Goal: Task Accomplishment & Management: Complete application form

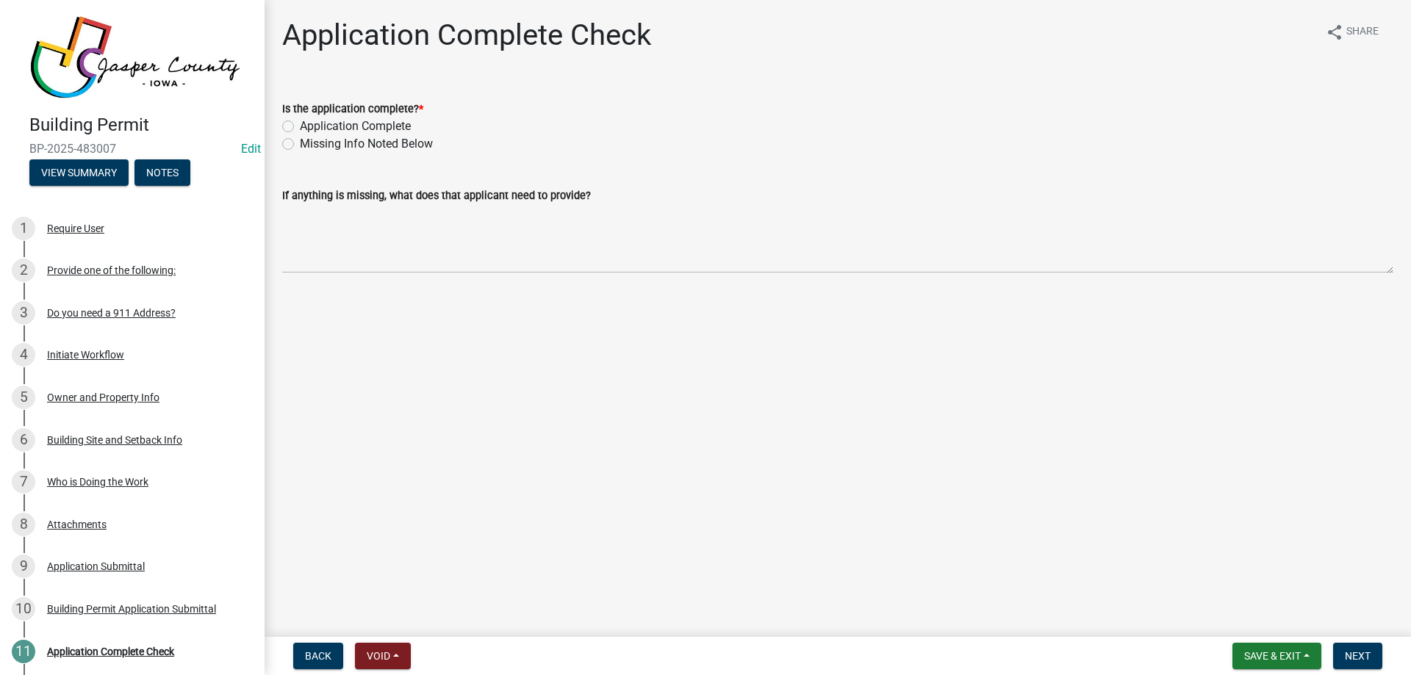
click at [395, 123] on label "Application Complete" at bounding box center [355, 127] width 111 height 18
click at [309, 123] on input "Application Complete" at bounding box center [305, 123] width 10 height 10
radio input "true"
click at [1350, 641] on nav "Back Void Withdraw Lock Expire Void Save & Exit Save Save & Exit Next" at bounding box center [837, 656] width 1146 height 38
click at [1351, 652] on span "Next" at bounding box center [1358, 656] width 26 height 12
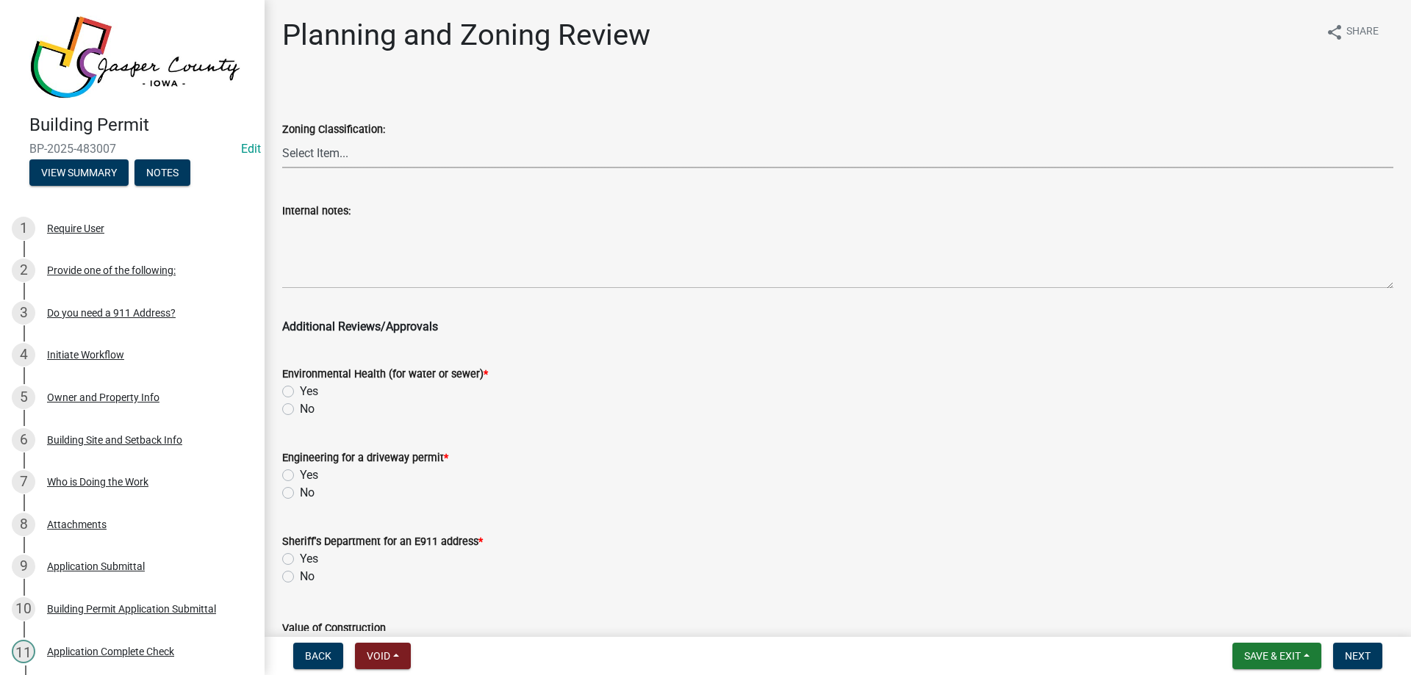
click at [313, 148] on select "Select Item... A RR-5 RR-1 R-1 POS UC/MHP C I FO WHPO AO PUD Incorporated City" at bounding box center [837, 153] width 1111 height 30
click at [282, 138] on select "Select Item... A RR-5 RR-1 R-1 POS UC/MHP C I FO WHPO AO PUD Incorporated City" at bounding box center [837, 153] width 1111 height 30
select select "64604f4f-9240-453b-8307-dc288b004575"
click at [289, 398] on div "Yes" at bounding box center [837, 392] width 1111 height 18
click at [300, 408] on label "No" at bounding box center [307, 409] width 15 height 18
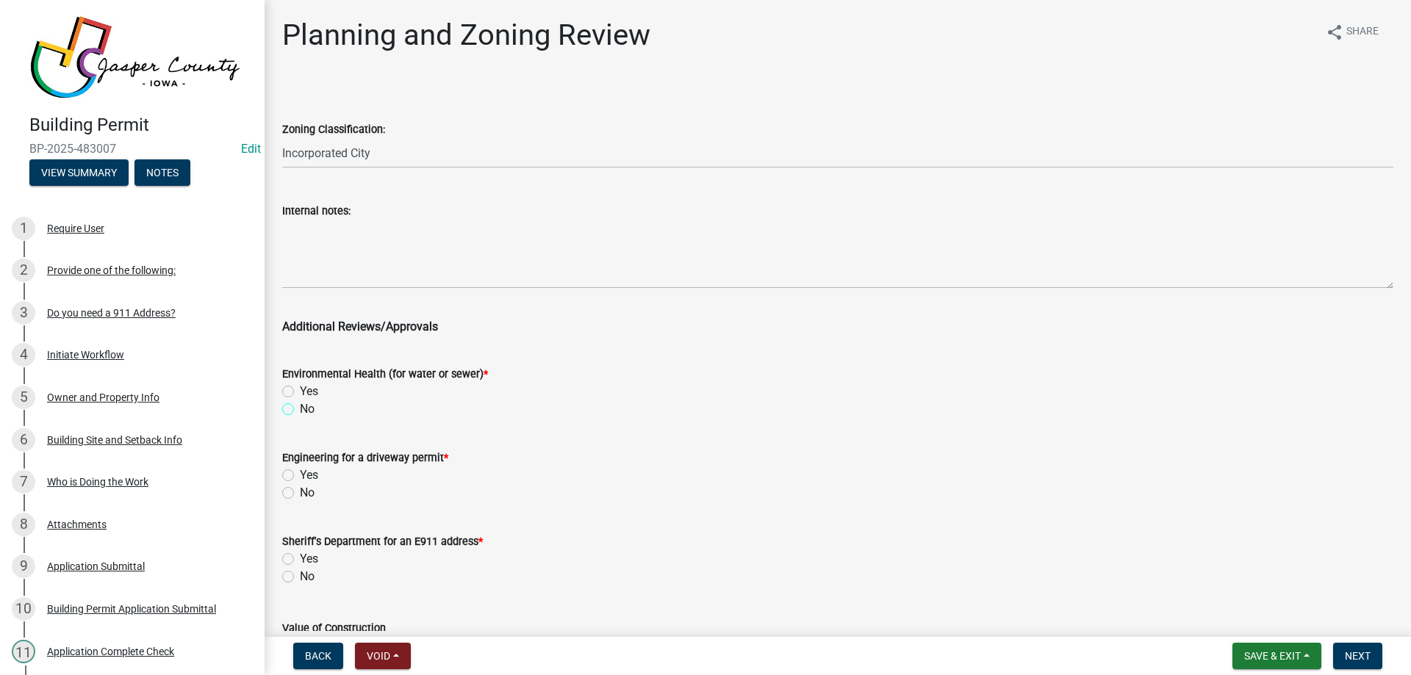
click at [300, 408] on input "No" at bounding box center [305, 405] width 10 height 10
radio input "true"
click at [300, 492] on label "No" at bounding box center [307, 493] width 15 height 18
click at [300, 492] on input "No" at bounding box center [305, 489] width 10 height 10
radio input "true"
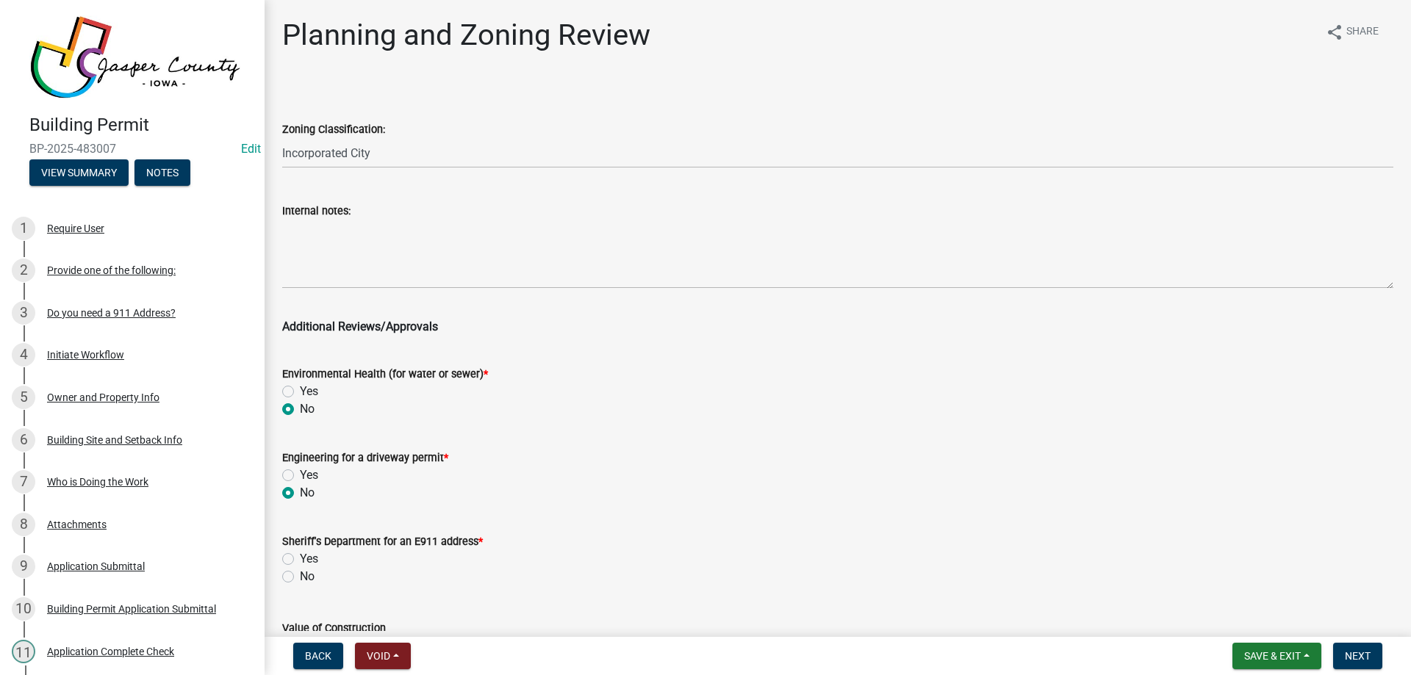
click at [285, 584] on div "No" at bounding box center [837, 577] width 1111 height 18
click at [300, 575] on label "No" at bounding box center [307, 577] width 15 height 18
click at [300, 575] on input "No" at bounding box center [305, 573] width 10 height 10
radio input "true"
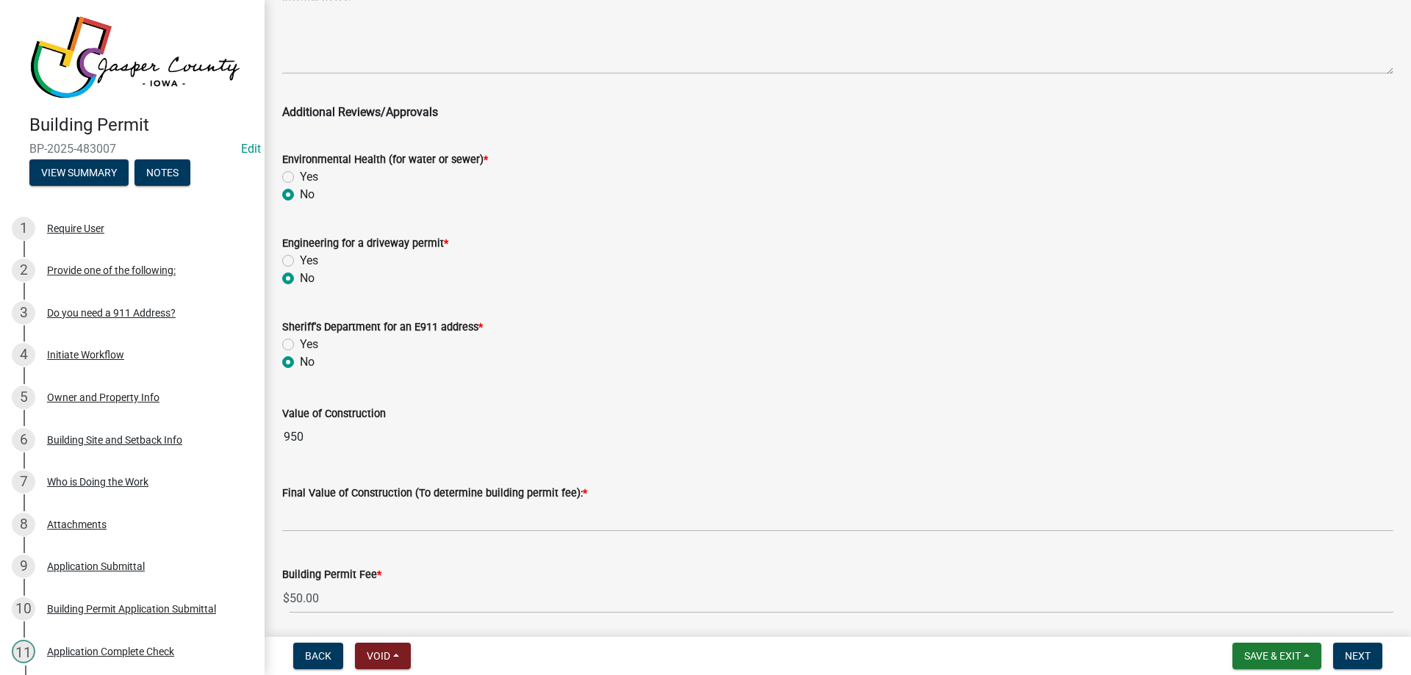
scroll to position [220, 0]
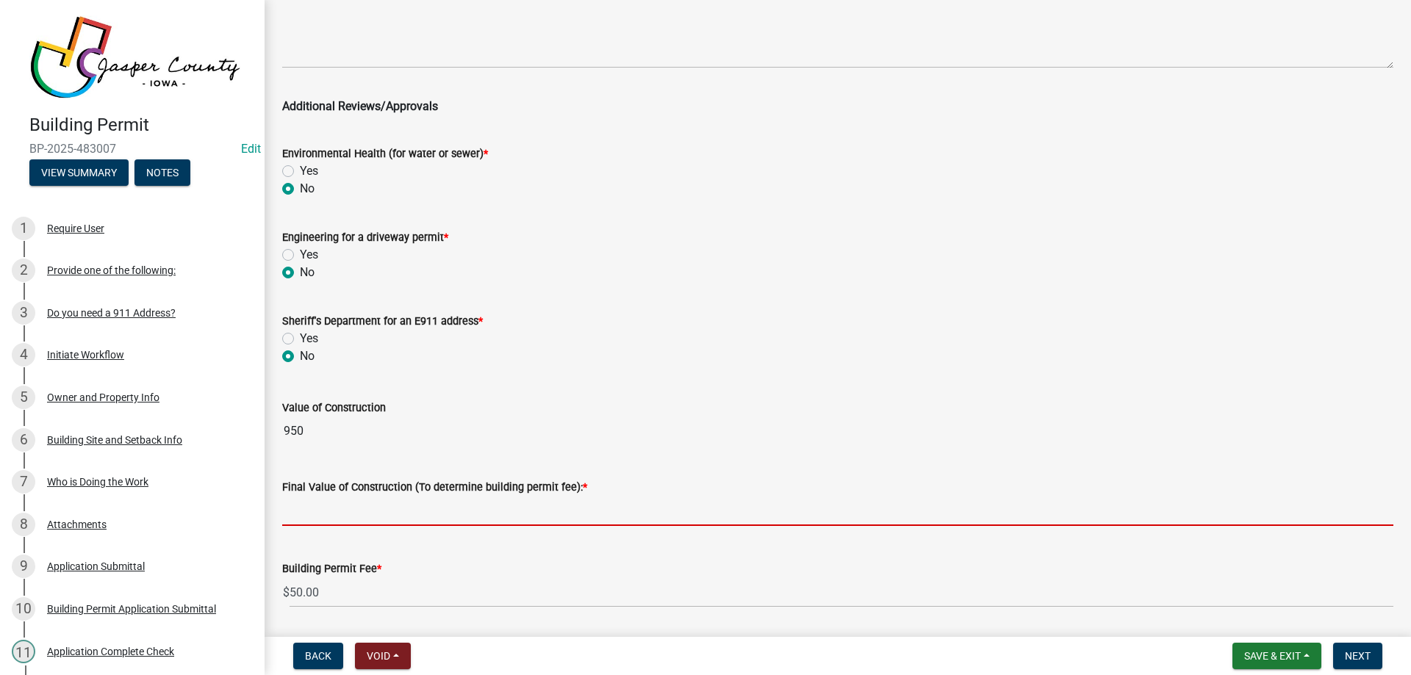
click at [326, 519] on input "text" at bounding box center [837, 511] width 1111 height 30
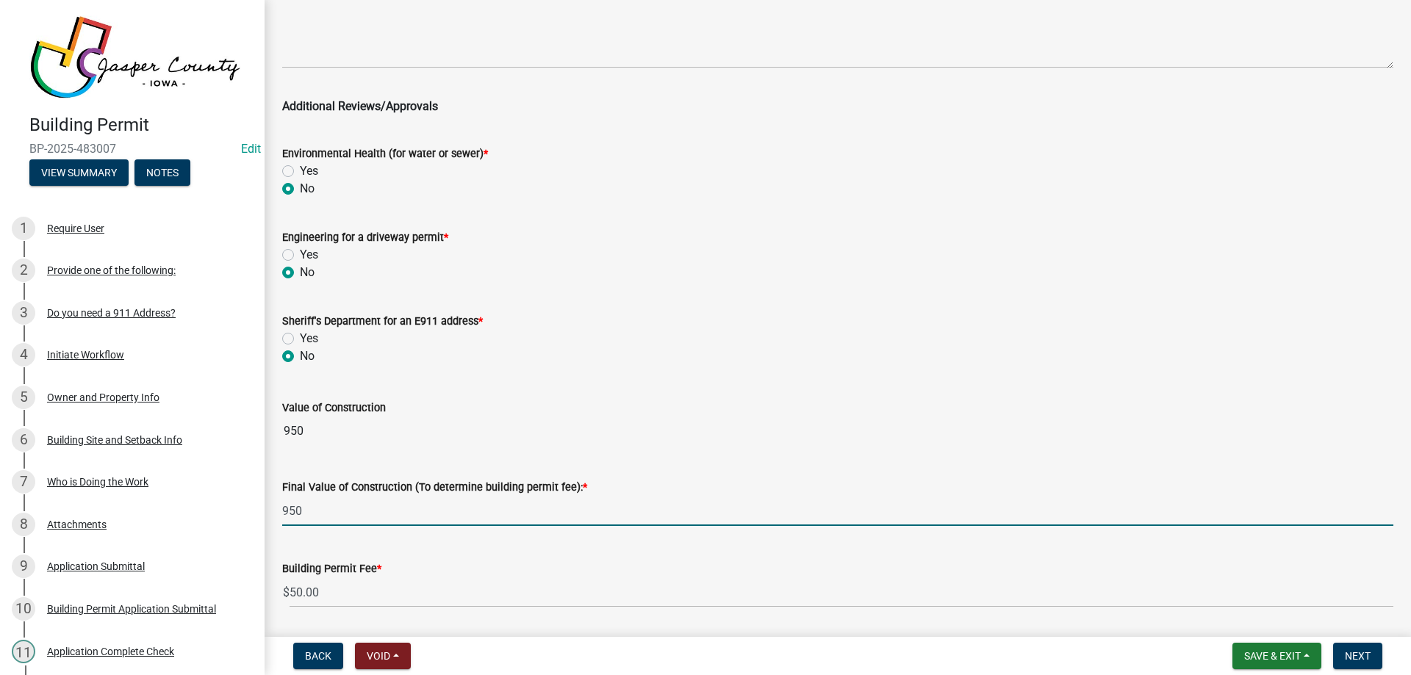
type input "950"
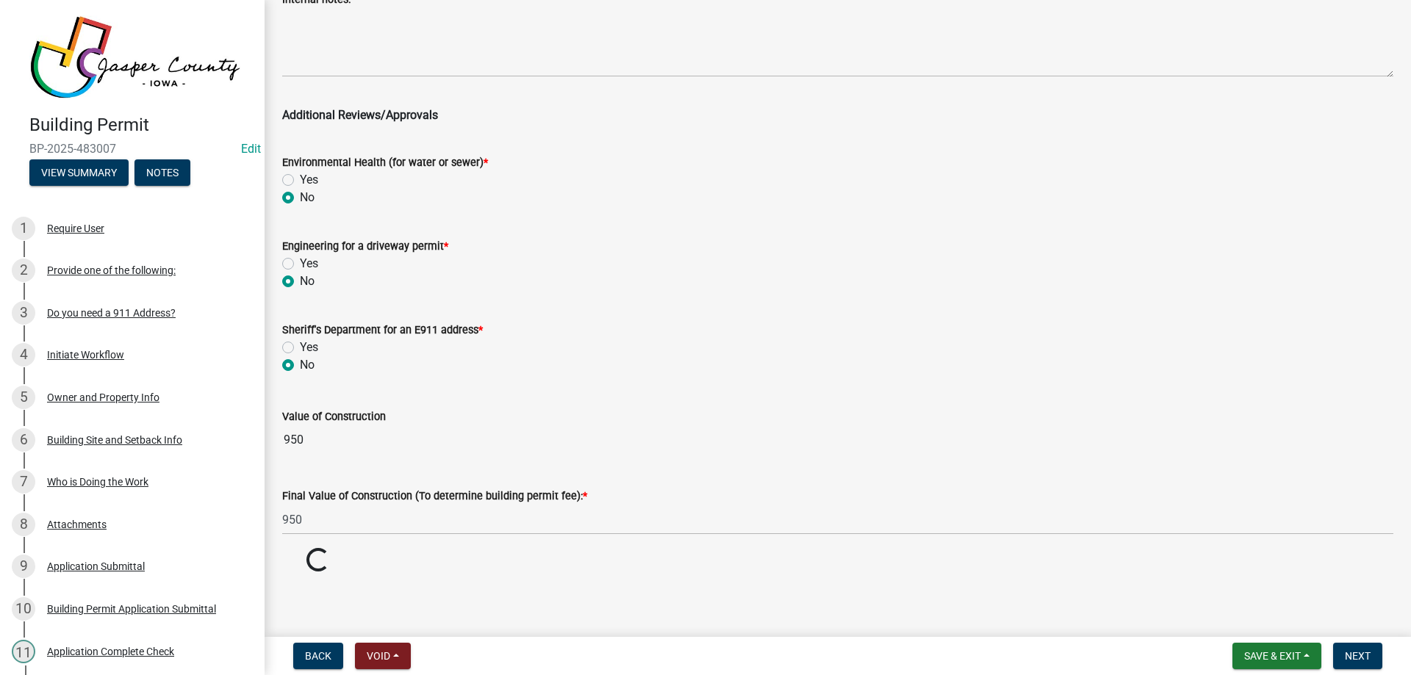
click at [397, 404] on div "Value of Construction 950" at bounding box center [837, 421] width 1111 height 68
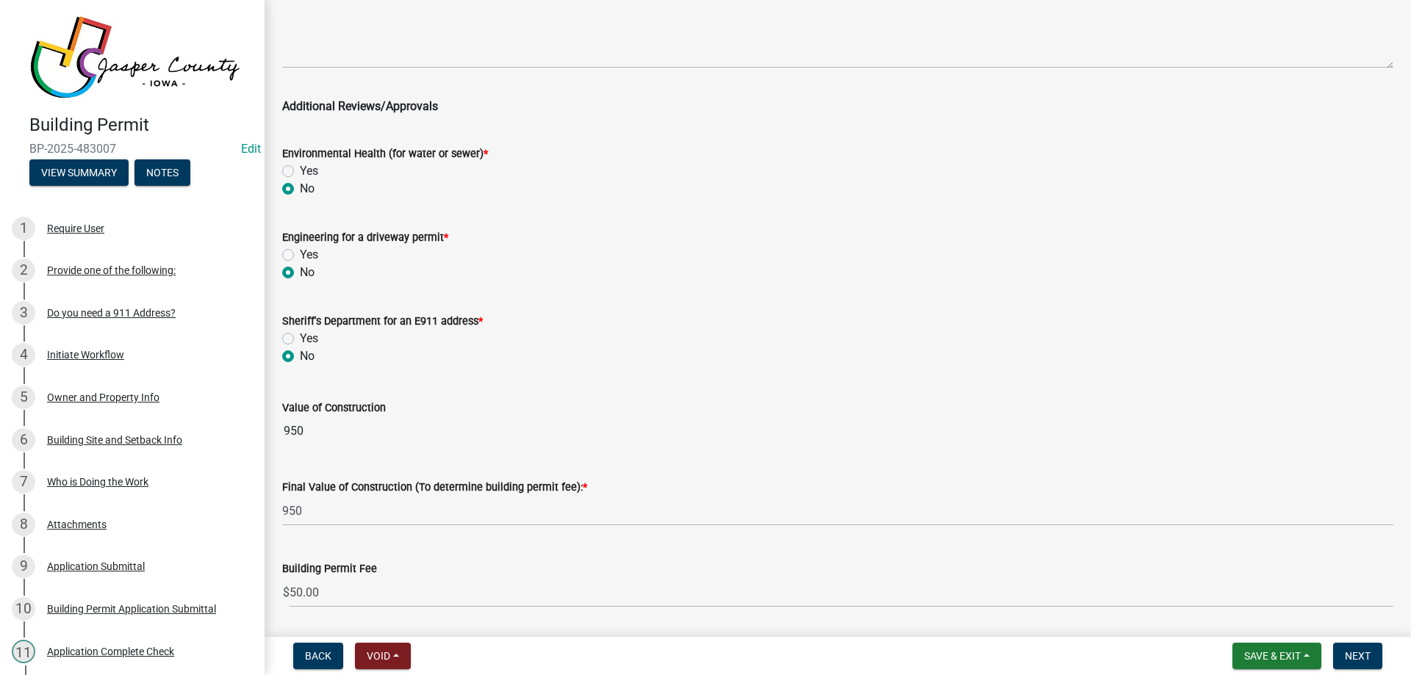
scroll to position [267, 0]
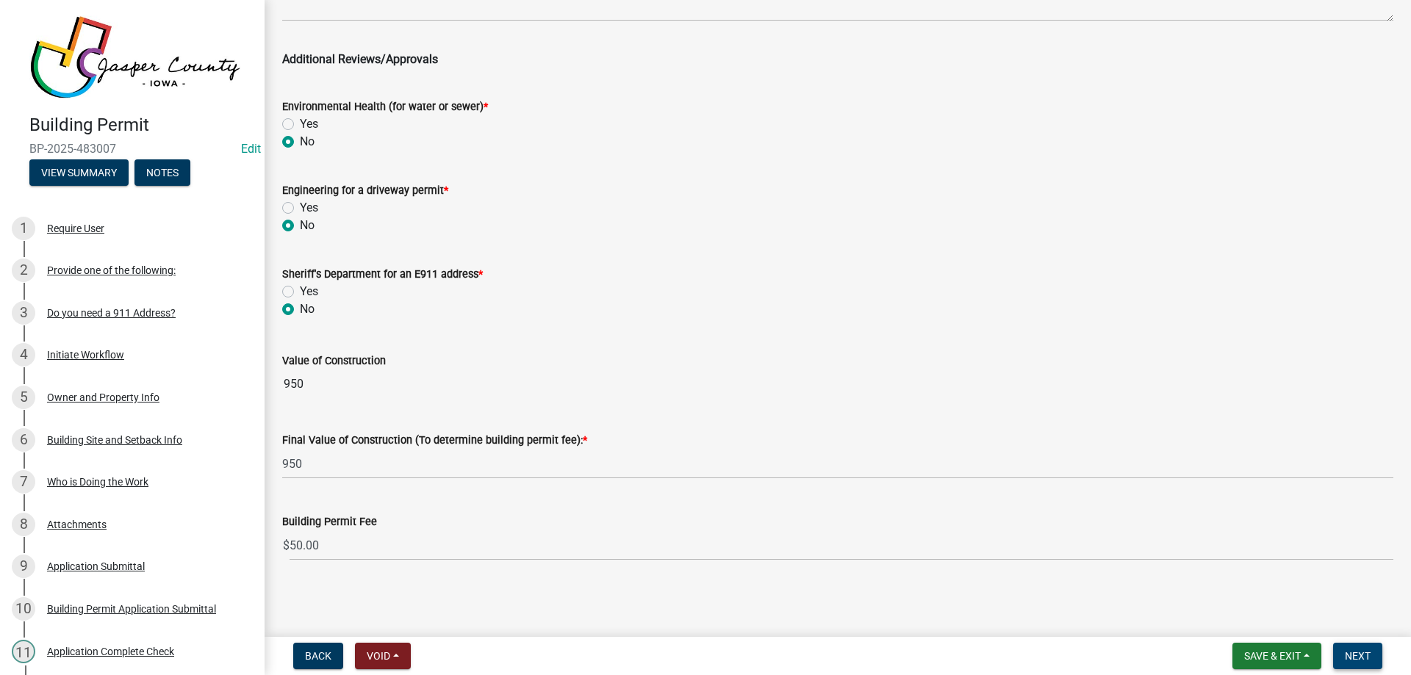
click at [1357, 659] on span "Next" at bounding box center [1358, 656] width 26 height 12
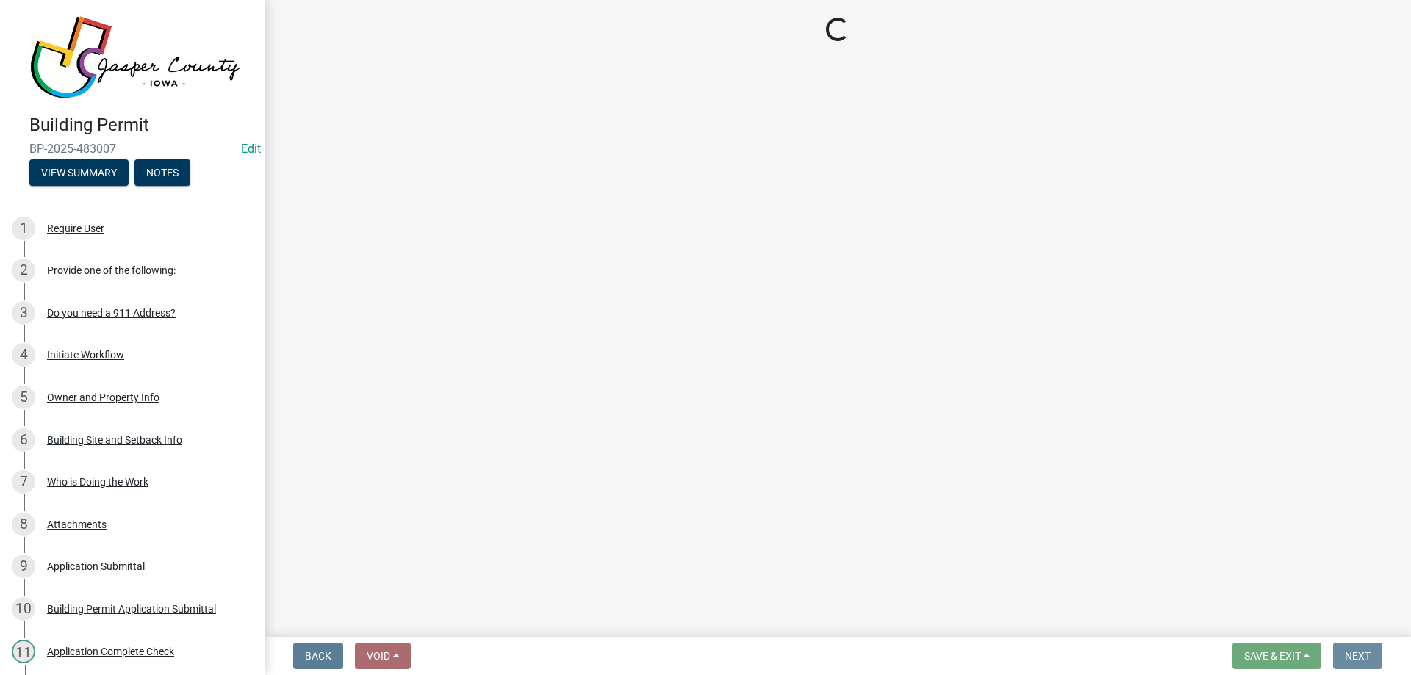
scroll to position [0, 0]
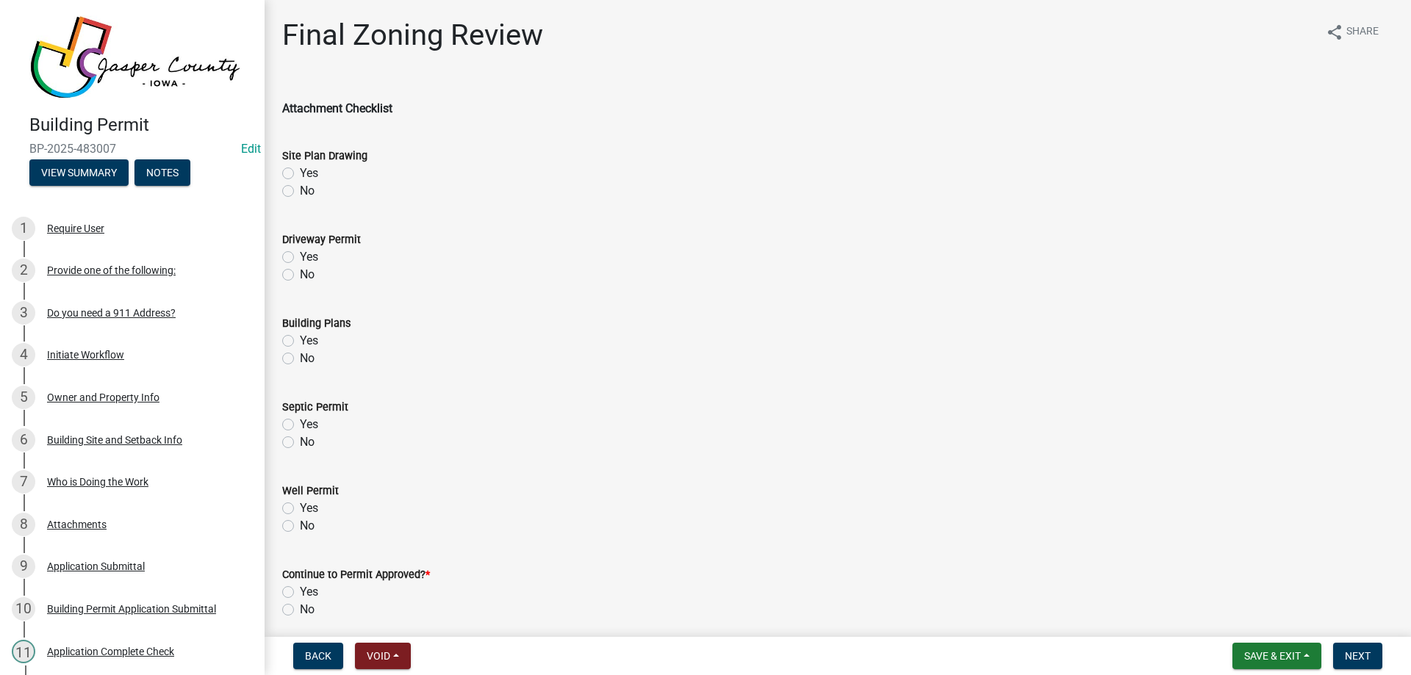
click at [300, 168] on label "Yes" at bounding box center [309, 174] width 18 height 18
click at [300, 168] on input "Yes" at bounding box center [305, 170] width 10 height 10
radio input "true"
drag, startPoint x: 289, startPoint y: 276, endPoint x: 287, endPoint y: 334, distance: 58.8
click at [300, 276] on label "No" at bounding box center [307, 275] width 15 height 18
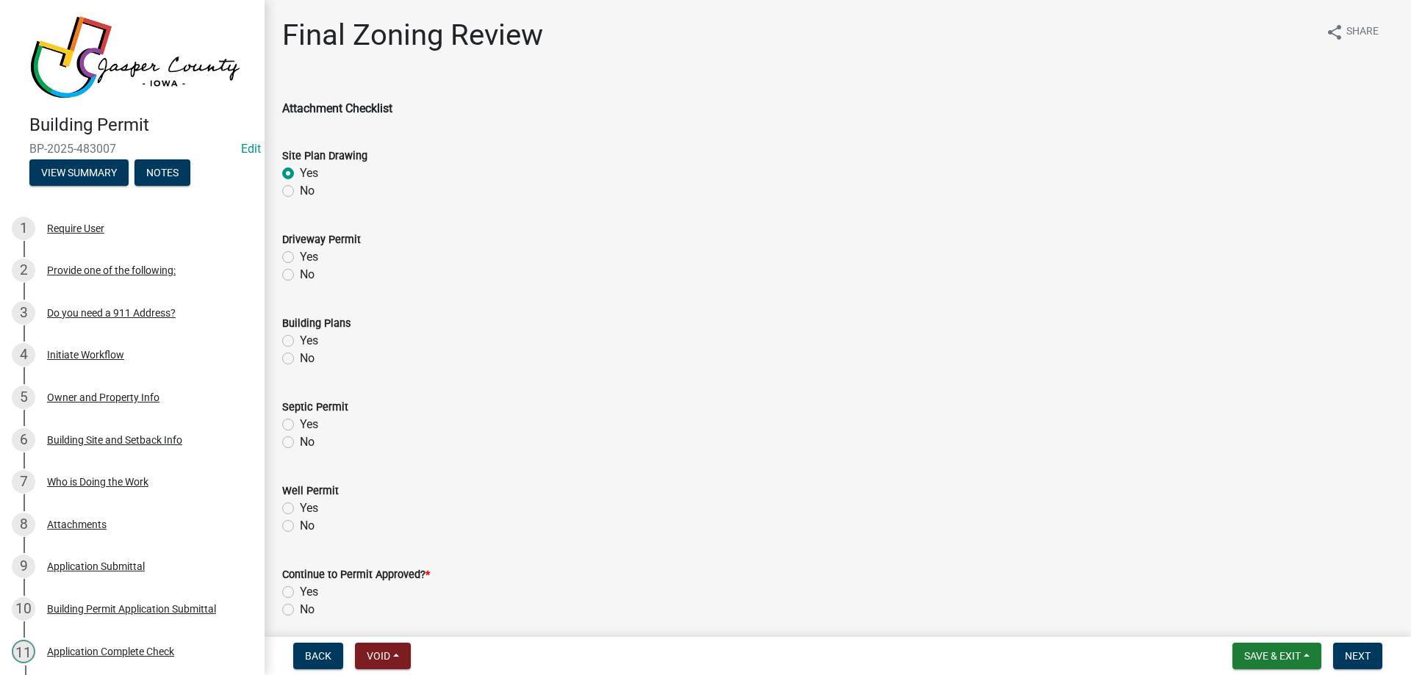
click at [300, 276] on input "No" at bounding box center [305, 271] width 10 height 10
radio input "true"
click at [300, 339] on label "Yes" at bounding box center [309, 341] width 18 height 18
click at [300, 339] on input "Yes" at bounding box center [305, 337] width 10 height 10
radio input "true"
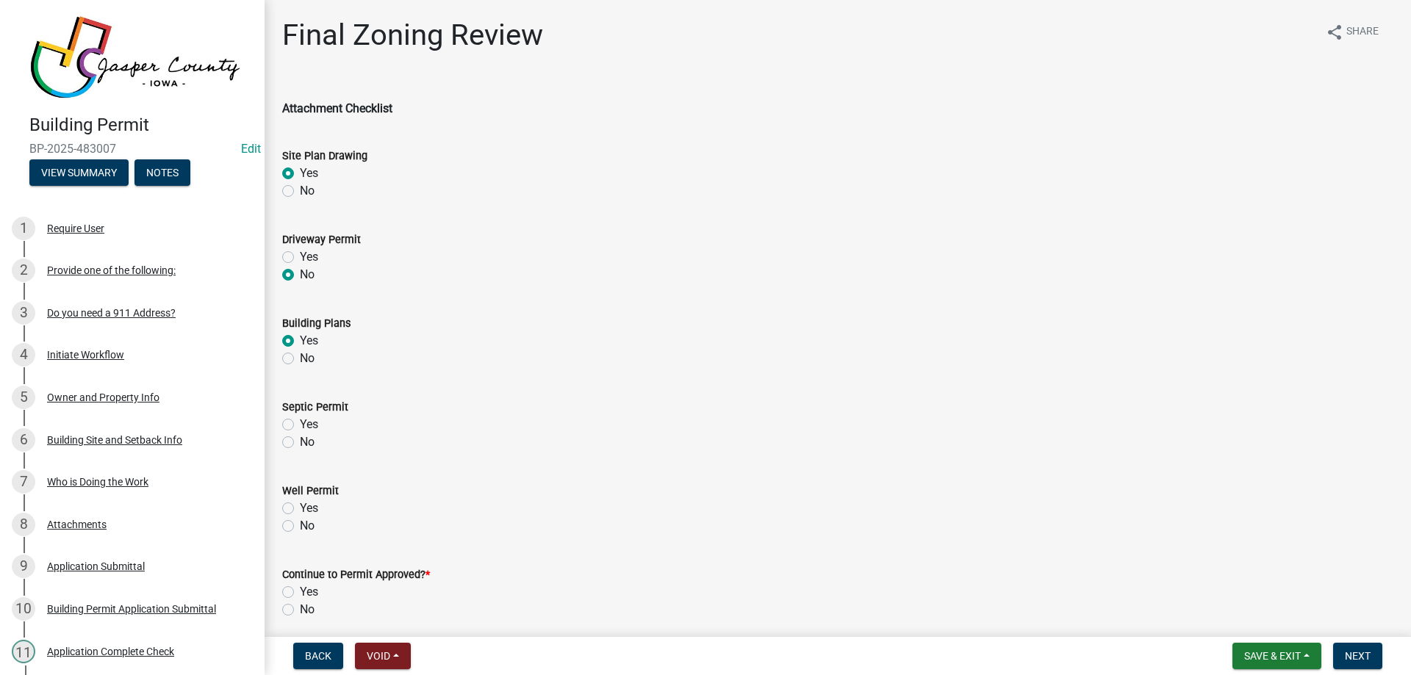
click at [300, 440] on label "No" at bounding box center [307, 442] width 15 height 18
click at [300, 440] on input "No" at bounding box center [305, 438] width 10 height 10
radio input "true"
click at [300, 526] on label "No" at bounding box center [307, 526] width 15 height 18
click at [300, 526] on input "No" at bounding box center [305, 522] width 10 height 10
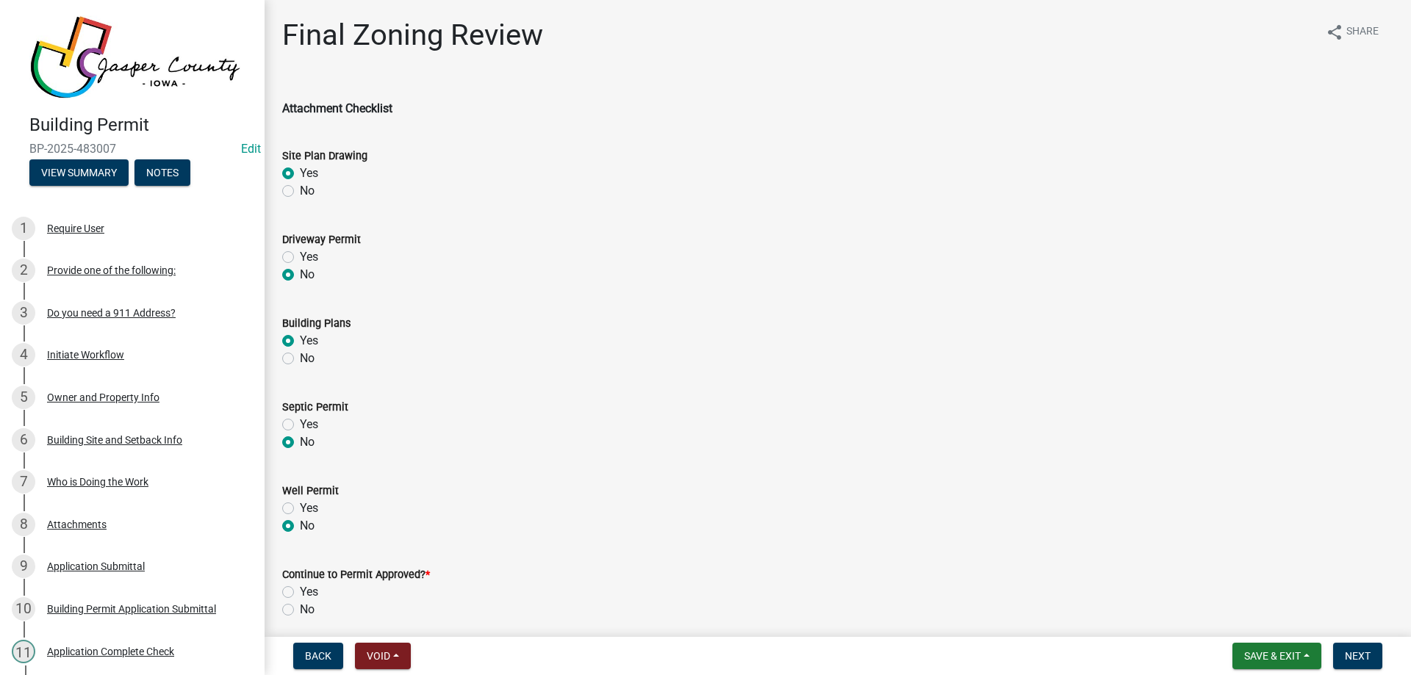
radio input "true"
click at [300, 591] on label "Yes" at bounding box center [309, 592] width 18 height 18
click at [300, 591] on input "Yes" at bounding box center [305, 588] width 10 height 10
radio input "true"
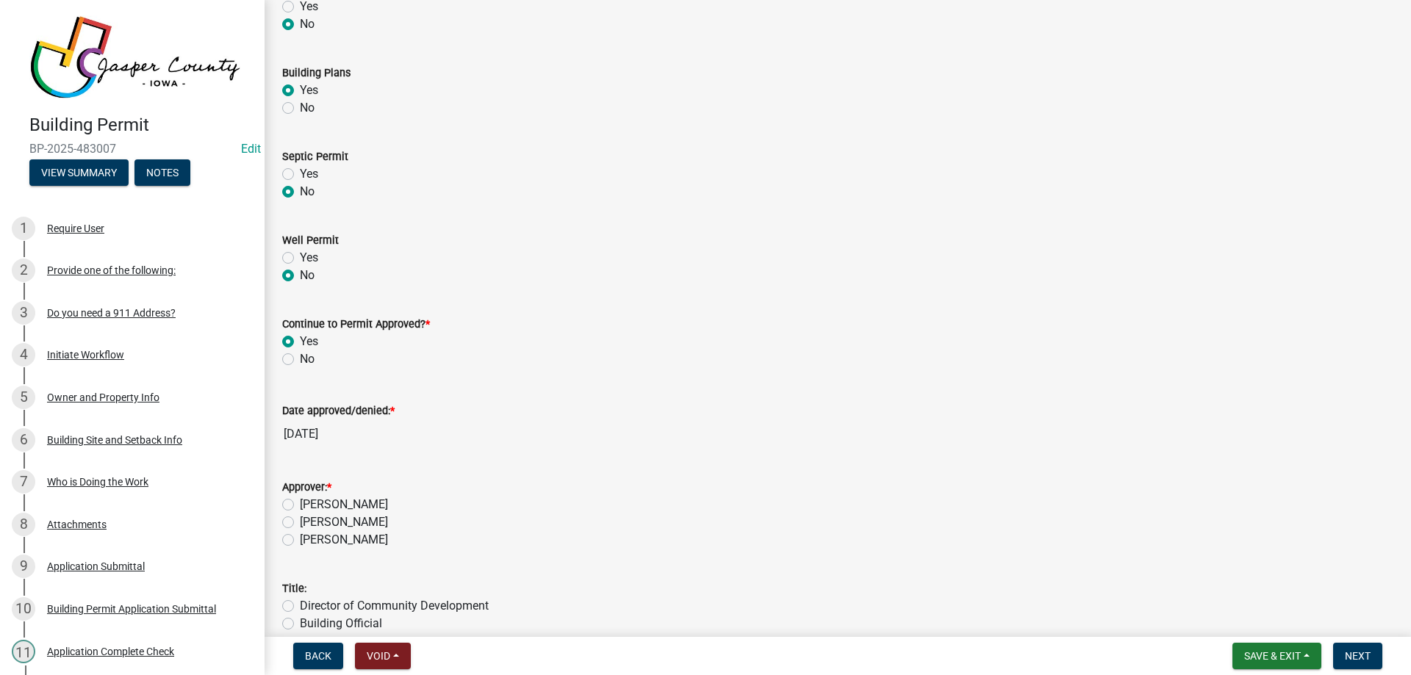
scroll to position [294, 0]
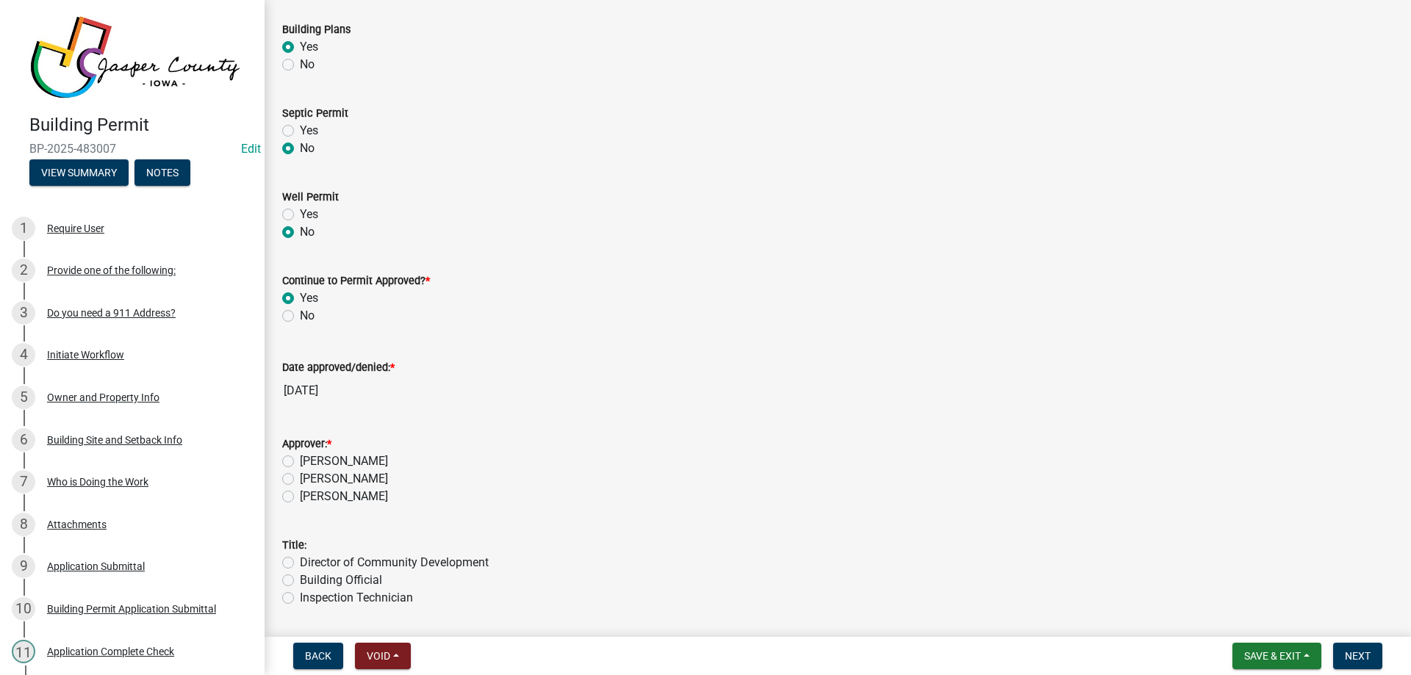
click at [300, 457] on label "[PERSON_NAME]" at bounding box center [344, 462] width 88 height 18
click at [300, 457] on input "[PERSON_NAME]" at bounding box center [305, 458] width 10 height 10
radio input "true"
click at [1263, 655] on span "Save & Exit" at bounding box center [1272, 656] width 57 height 12
click at [1272, 618] on button "Save & Exit" at bounding box center [1262, 617] width 118 height 35
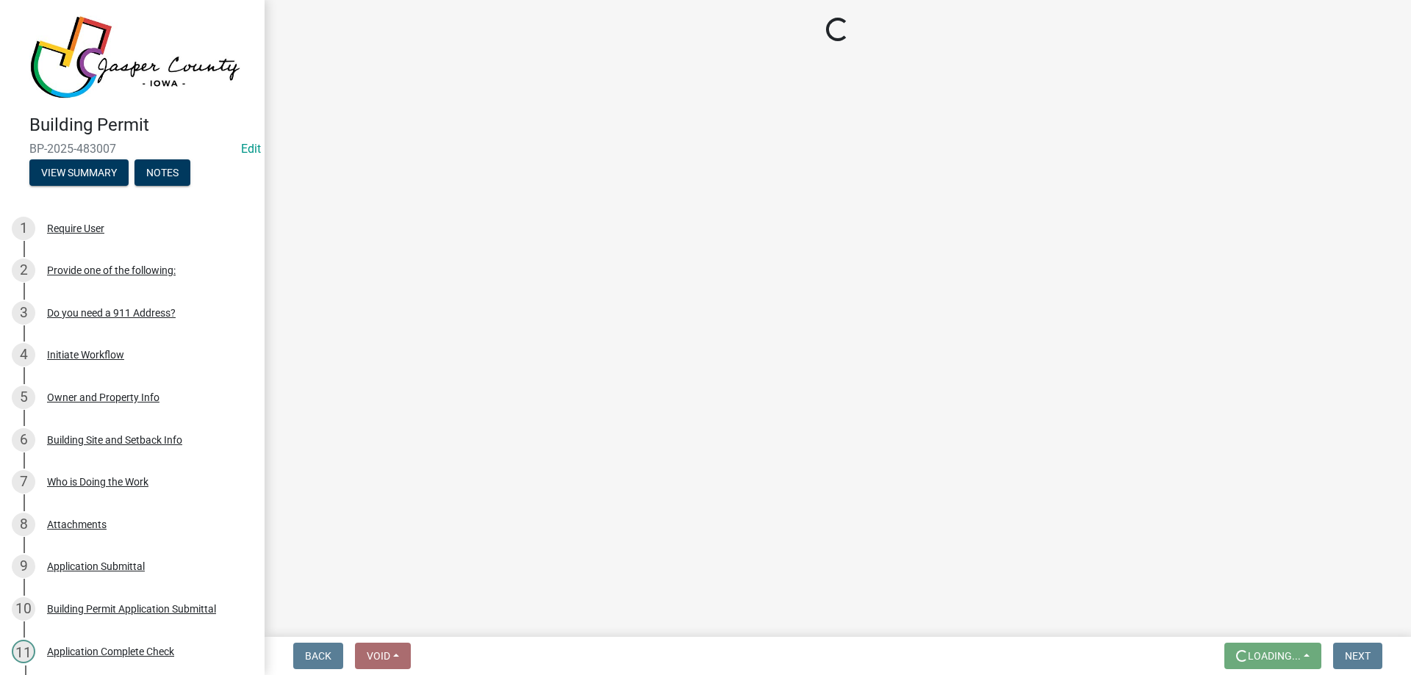
scroll to position [0, 0]
